Goal: Communication & Community: Answer question/provide support

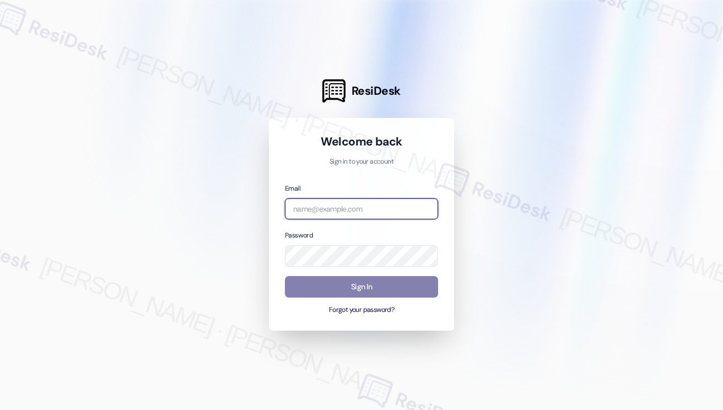
click at [364, 215] on input "email" at bounding box center [361, 208] width 153 height 21
click at [0, 409] on com-1password-button at bounding box center [0, 410] width 0 height 0
click at [330, 214] on input "email" at bounding box center [361, 208] width 153 height 21
type input "[EMAIL_ADDRESS][PERSON_NAME][PERSON_NAME][DOMAIN_NAME]"
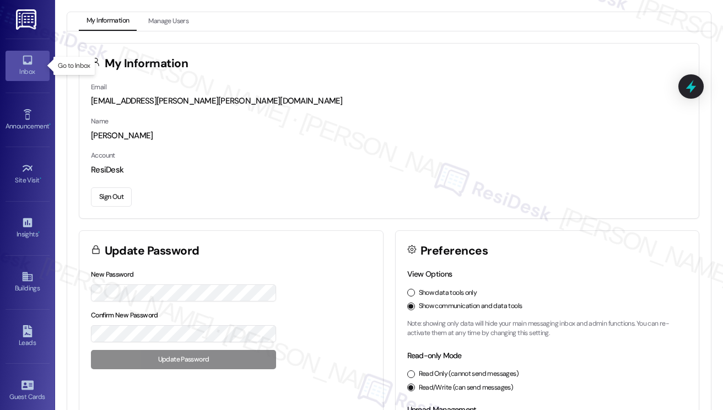
click at [40, 69] on div "Inbox" at bounding box center [27, 71] width 55 height 11
